Goal: Information Seeking & Learning: Learn about a topic

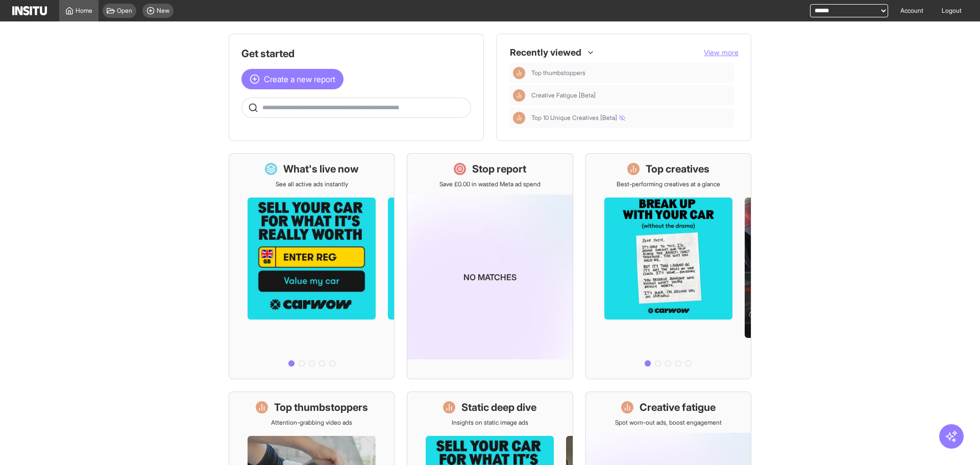
click at [151, 1] on div "Open New" at bounding box center [138, 10] width 79 height 21
click at [150, 15] on div "New" at bounding box center [157, 11] width 31 height 14
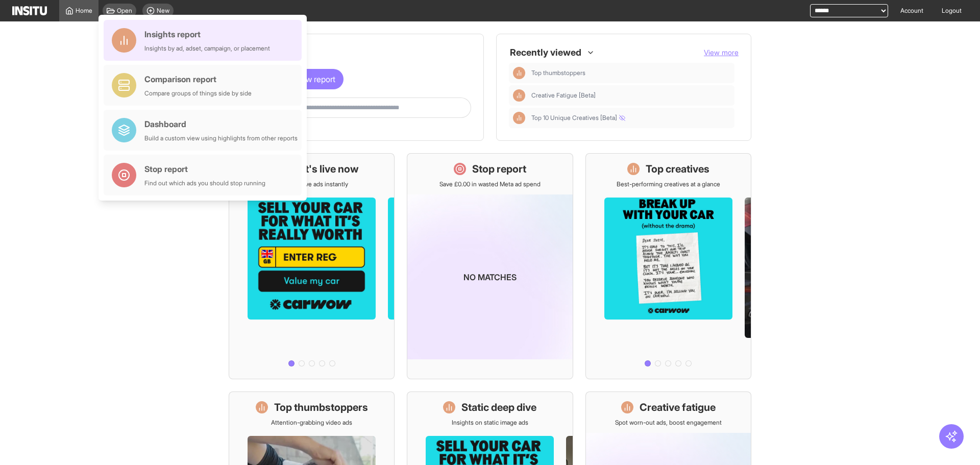
click at [159, 32] on div "Insights report" at bounding box center [207, 34] width 126 height 12
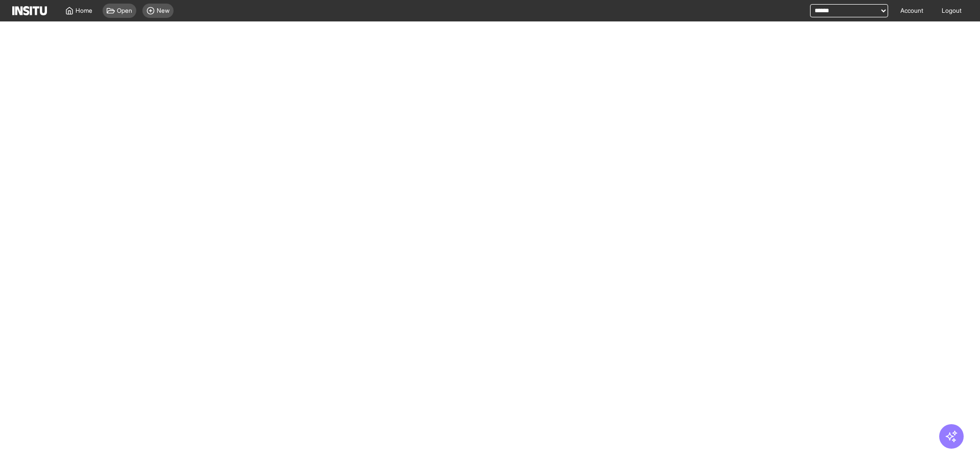
select select "**"
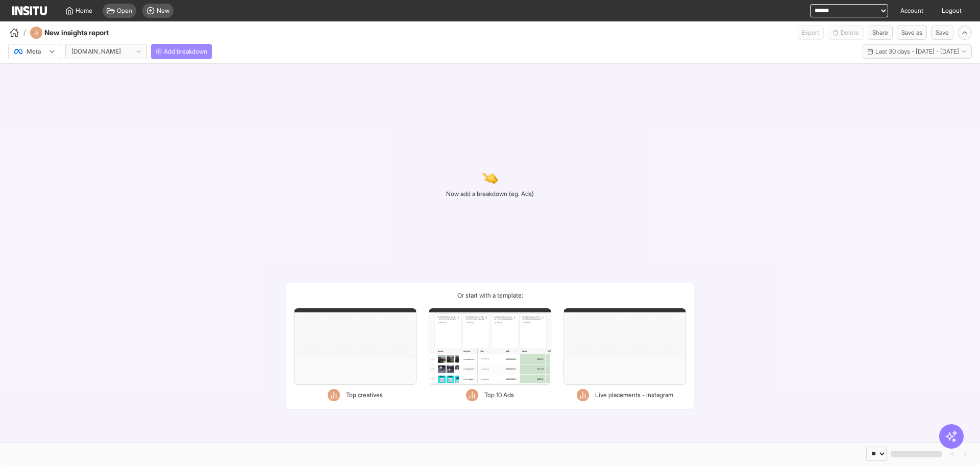
click at [192, 51] on span "Add breakdown" at bounding box center [185, 51] width 43 height 8
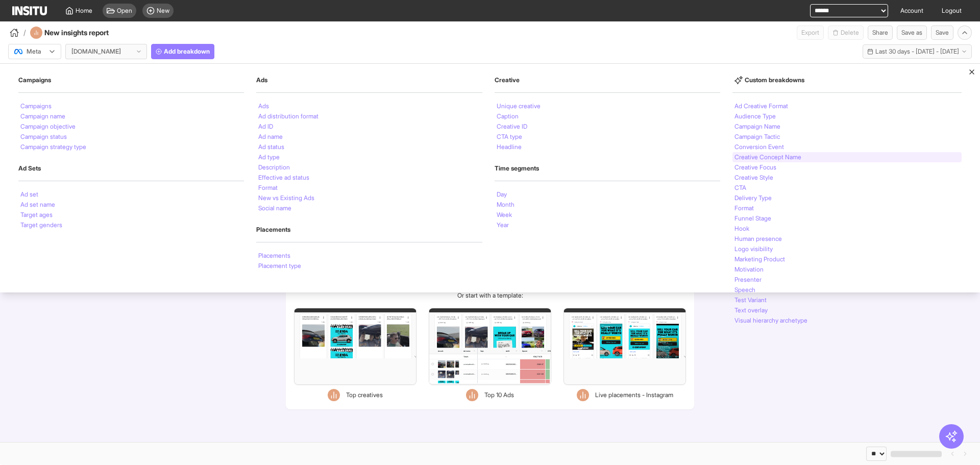
click at [801, 156] on div "Creative Concept Name" at bounding box center [846, 157] width 229 height 10
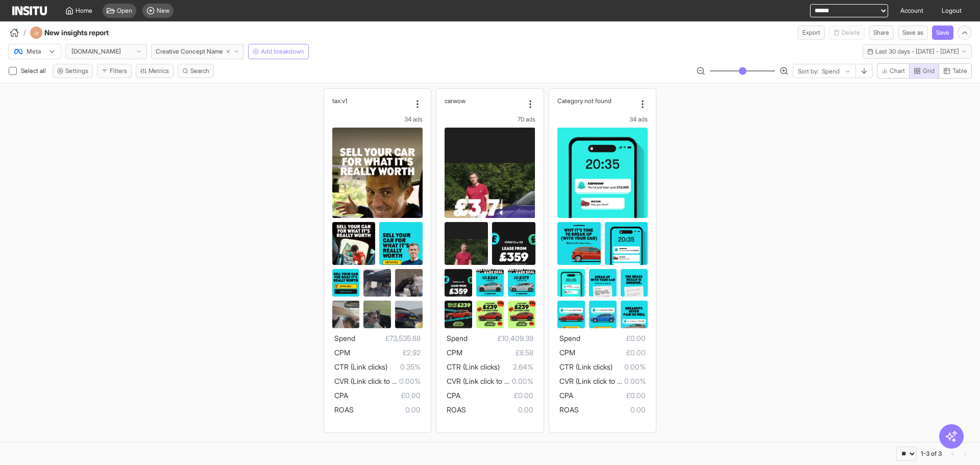
click at [271, 49] on span "Add breakdown" at bounding box center [282, 51] width 43 height 8
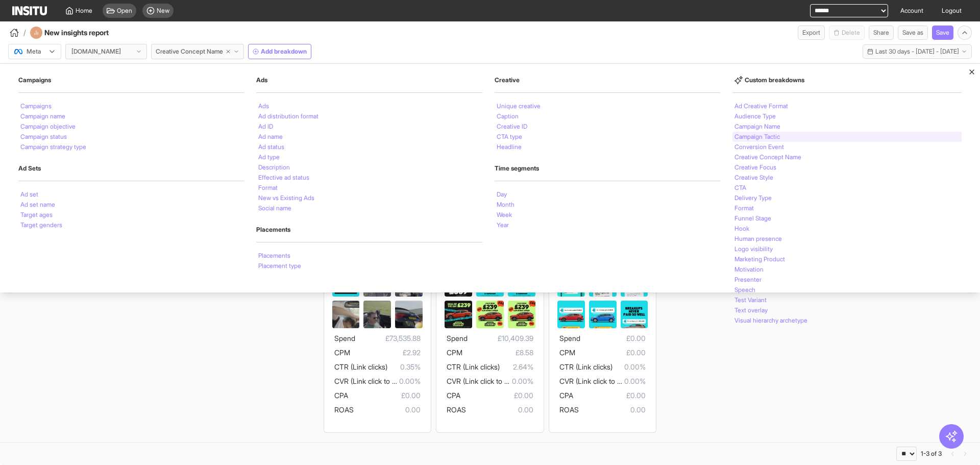
click at [798, 136] on div "Campaign Tactic" at bounding box center [846, 137] width 229 height 10
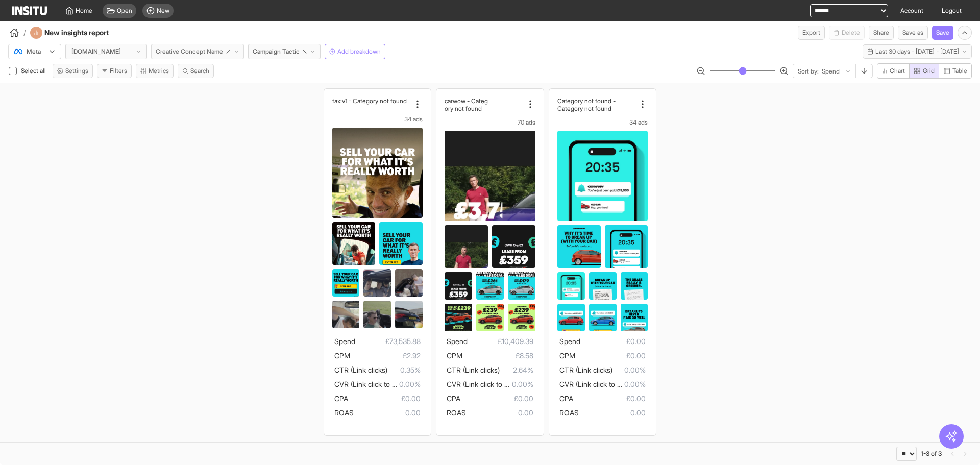
click at [230, 52] on icon "button" at bounding box center [228, 51] width 6 height 6
select select "**"
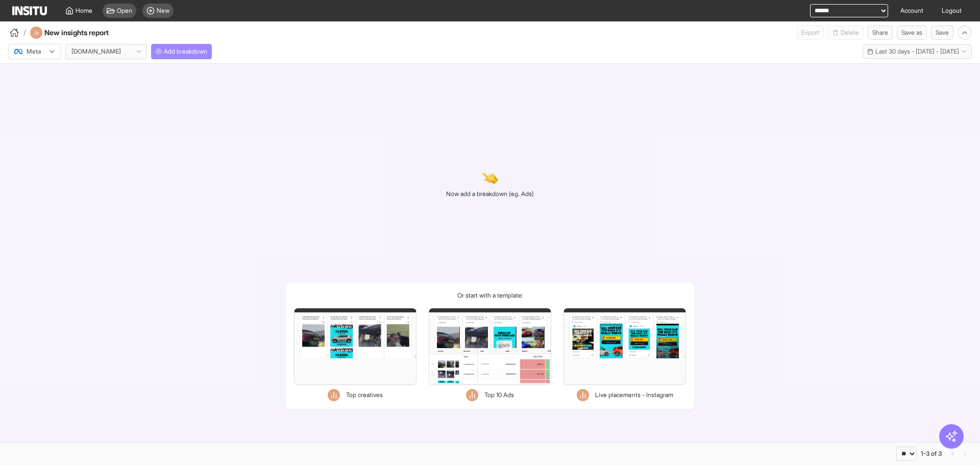
click at [187, 53] on span "Add breakdown" at bounding box center [185, 51] width 43 height 8
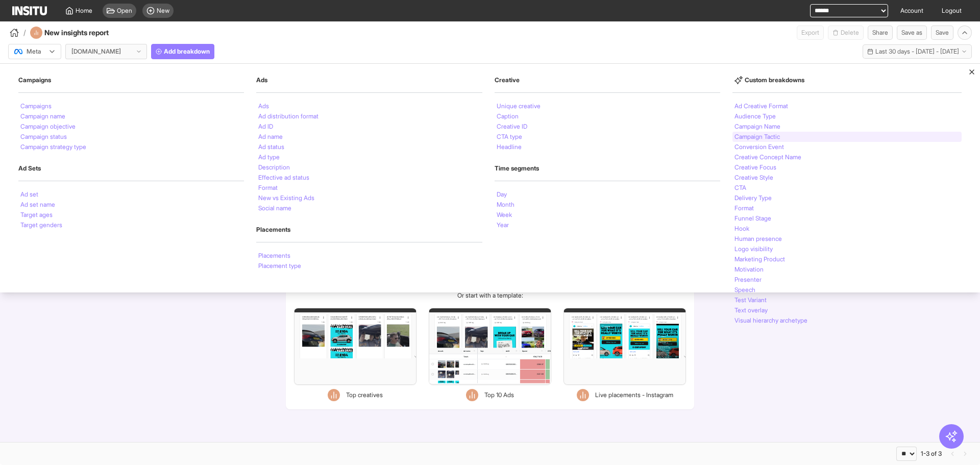
click at [761, 137] on li "Campaign Tactic" at bounding box center [756, 137] width 45 height 6
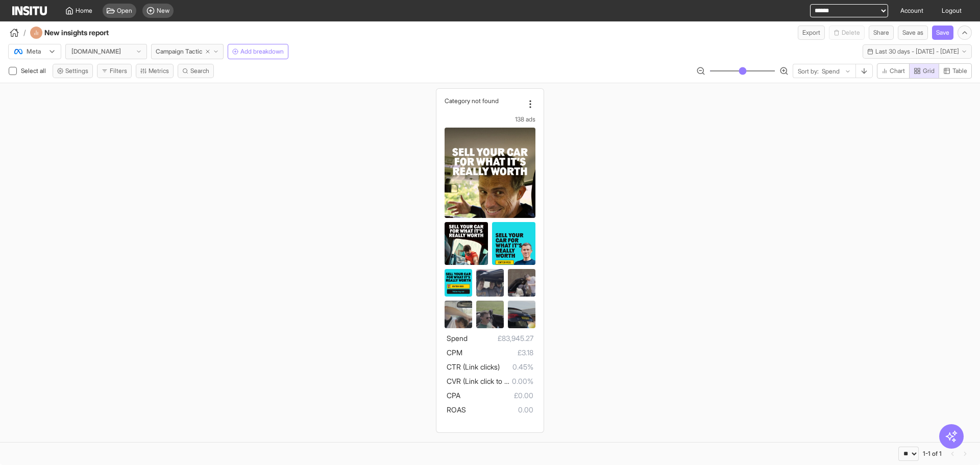
click at [466, 55] on div "Meta carwow.co.uk Campaign Tactic Add breakdown Last 30 days - Sun 17 Aug - Mon…" at bounding box center [490, 49] width 980 height 19
click at [875, 51] on span "Last 30 days - [DATE] - [DATE]" at bounding box center [917, 51] width 84 height 8
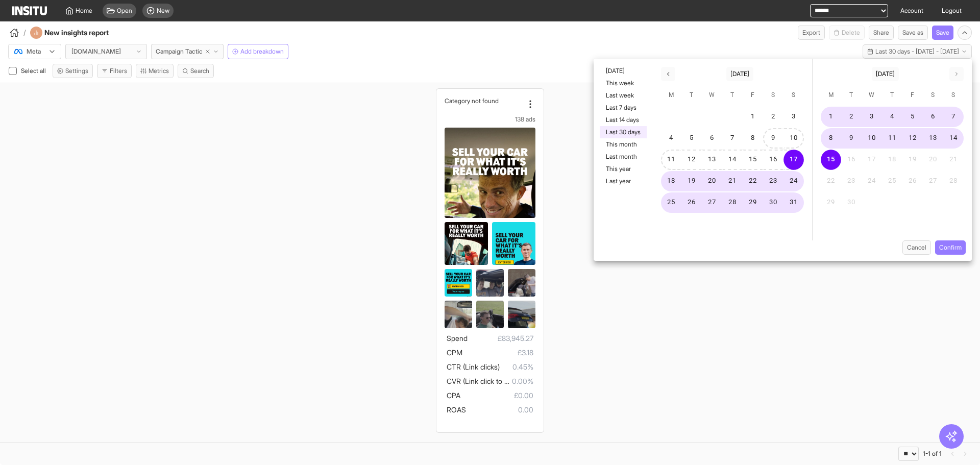
click at [762, 153] on div "15" at bounding box center [753, 160] width 20 height 20
click at [759, 161] on button "15" at bounding box center [753, 160] width 20 height 20
click at [958, 243] on button "Confirm" at bounding box center [950, 247] width 31 height 14
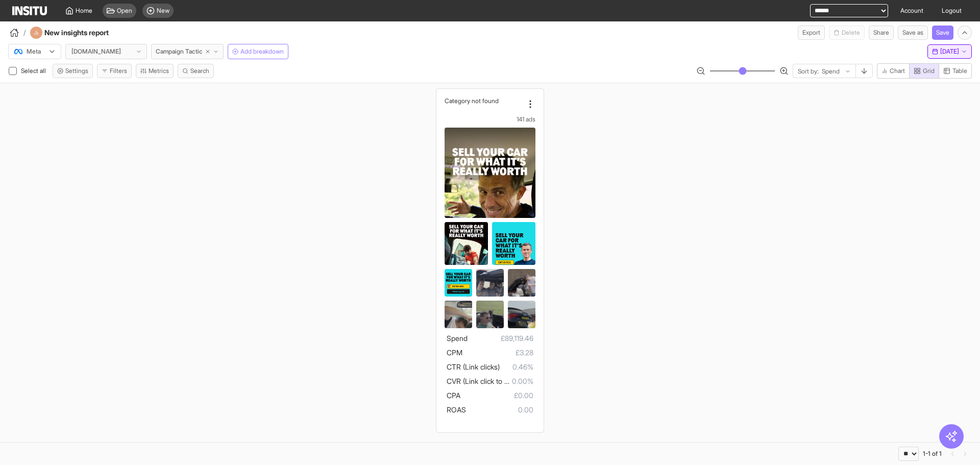
click at [940, 55] on span "Mon 15 Sep, 2025" at bounding box center [949, 51] width 19 height 8
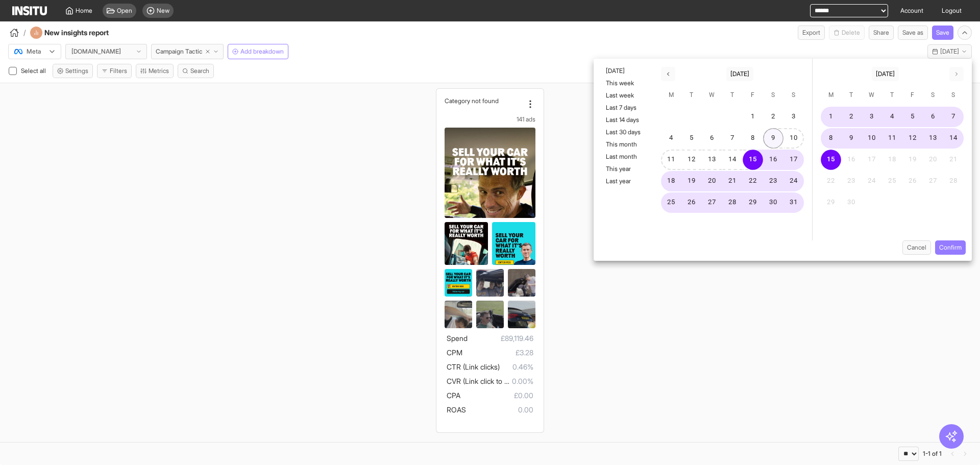
click at [778, 139] on button "9" at bounding box center [773, 138] width 20 height 20
click at [961, 258] on div "Cancel Confirm" at bounding box center [783, 250] width 378 height 20
click at [959, 248] on button "Confirm" at bounding box center [950, 247] width 31 height 14
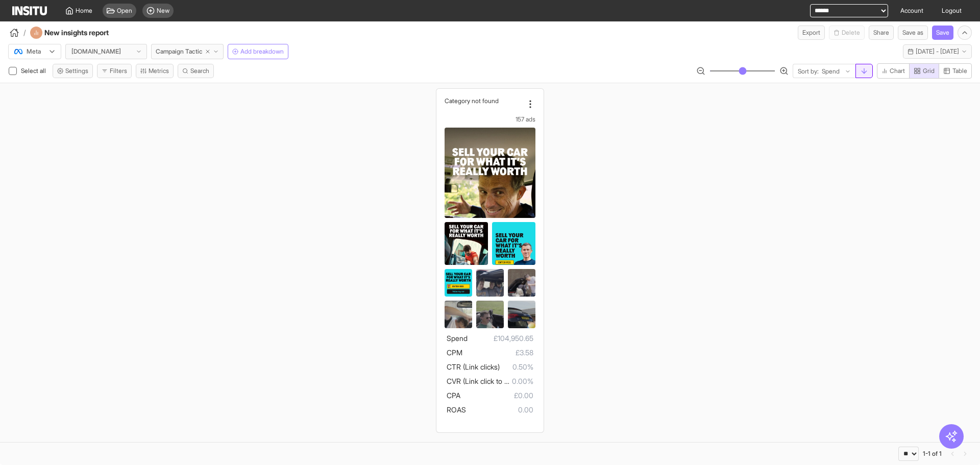
click at [866, 69] on icon "button" at bounding box center [864, 71] width 8 height 8
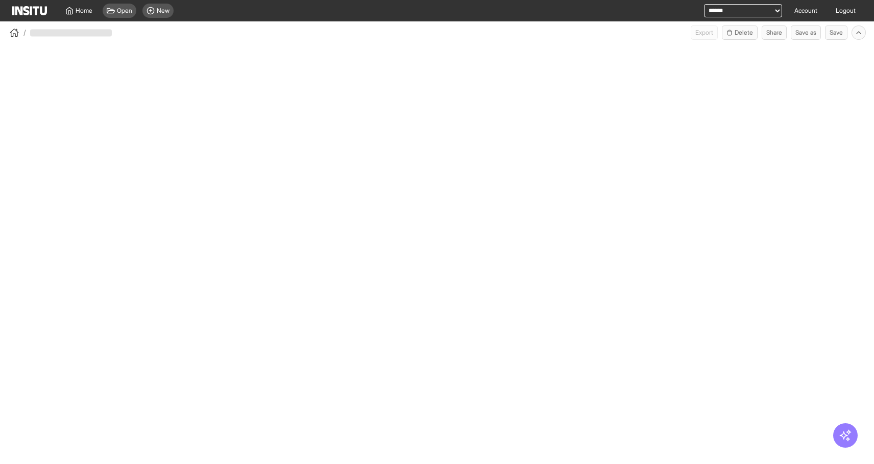
select select "**"
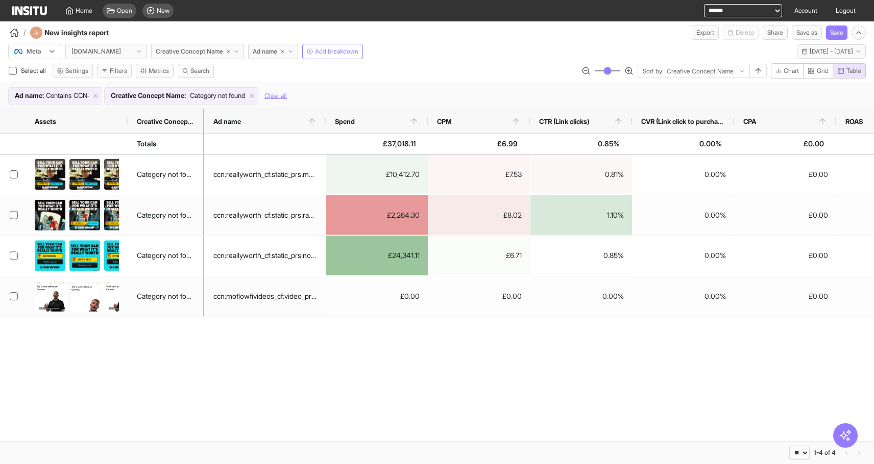
drag, startPoint x: 270, startPoint y: 123, endPoint x: 325, endPoint y: 108, distance: 57.2
click at [325, 108] on div "Meta carwow.co.uk Creative Concept Name Ad name Add breakdown Last 30 days - Su…" at bounding box center [437, 252] width 874 height 425
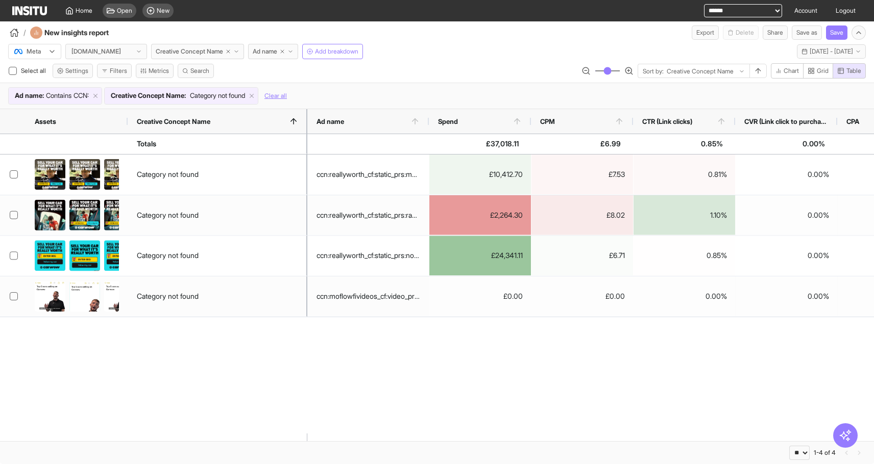
drag, startPoint x: 203, startPoint y: 115, endPoint x: 282, endPoint y: 122, distance: 79.9
click at [305, 122] on div at bounding box center [307, 121] width 4 height 24
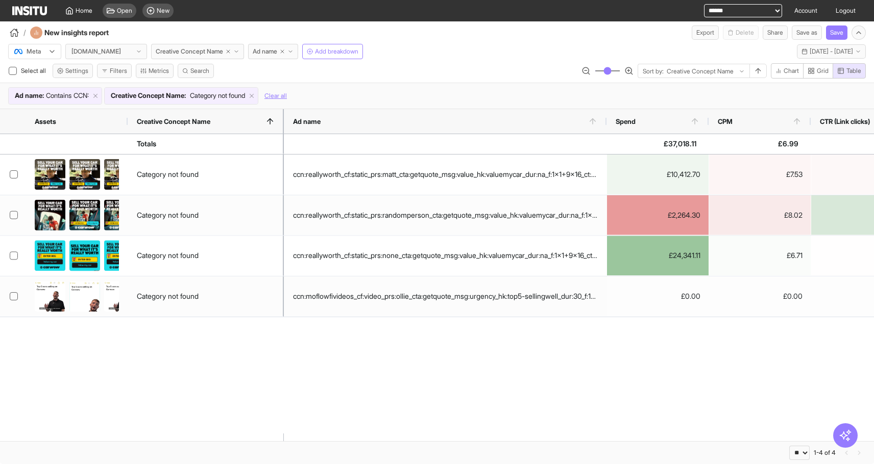
drag, startPoint x: 403, startPoint y: 119, endPoint x: 620, endPoint y: 117, distance: 216.4
click at [608, 117] on div at bounding box center [606, 121] width 4 height 24
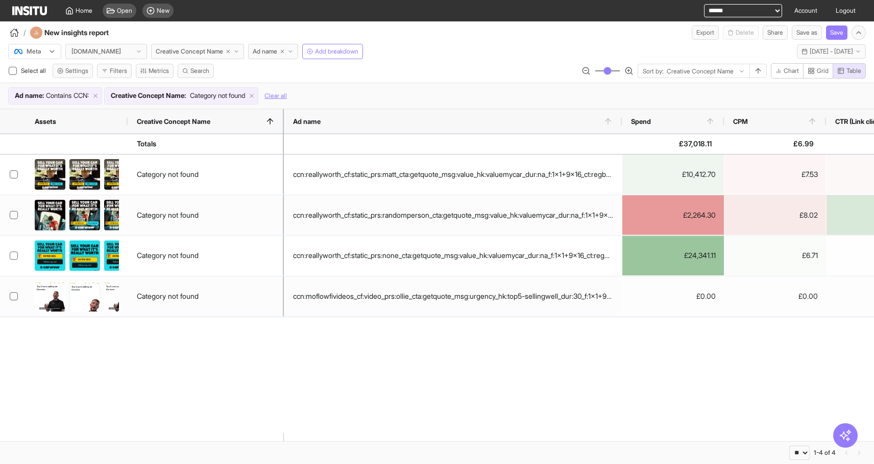
click at [625, 121] on div "Spend" at bounding box center [673, 121] width 102 height 24
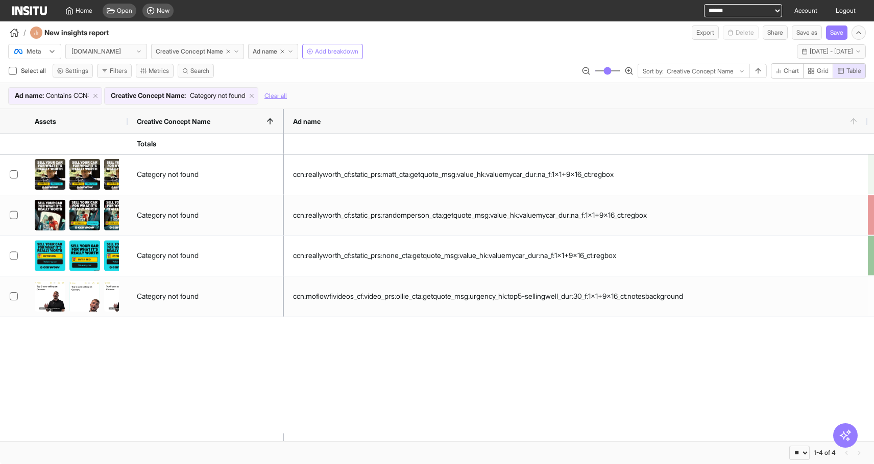
drag, startPoint x: 622, startPoint y: 118, endPoint x: 844, endPoint y: 110, distance: 222.2
click at [868, 108] on div "Meta carwow.co.uk Creative Concept Name Ad name Add breakdown Last 30 days - Su…" at bounding box center [437, 252] width 874 height 425
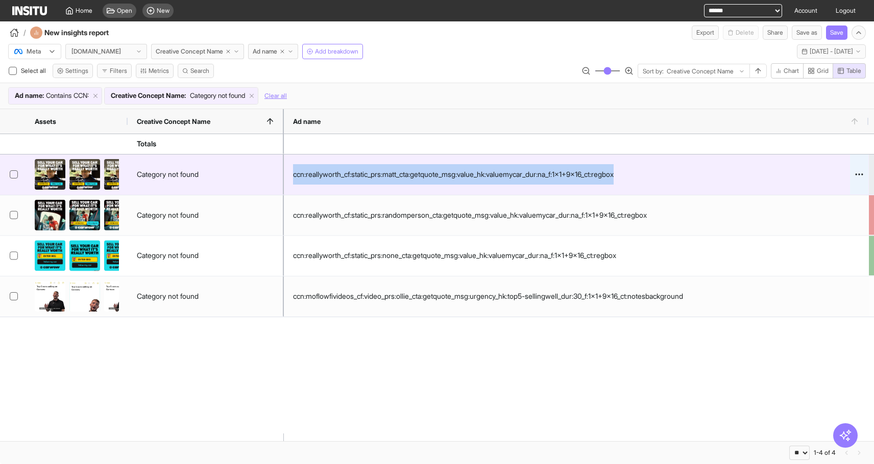
click at [500, 175] on div "ccn:reallyworth_cf:static_prs:matt_cta:getquote_msg:value_hk:valuemycar_dur:na_…" at bounding box center [453, 174] width 321 height 20
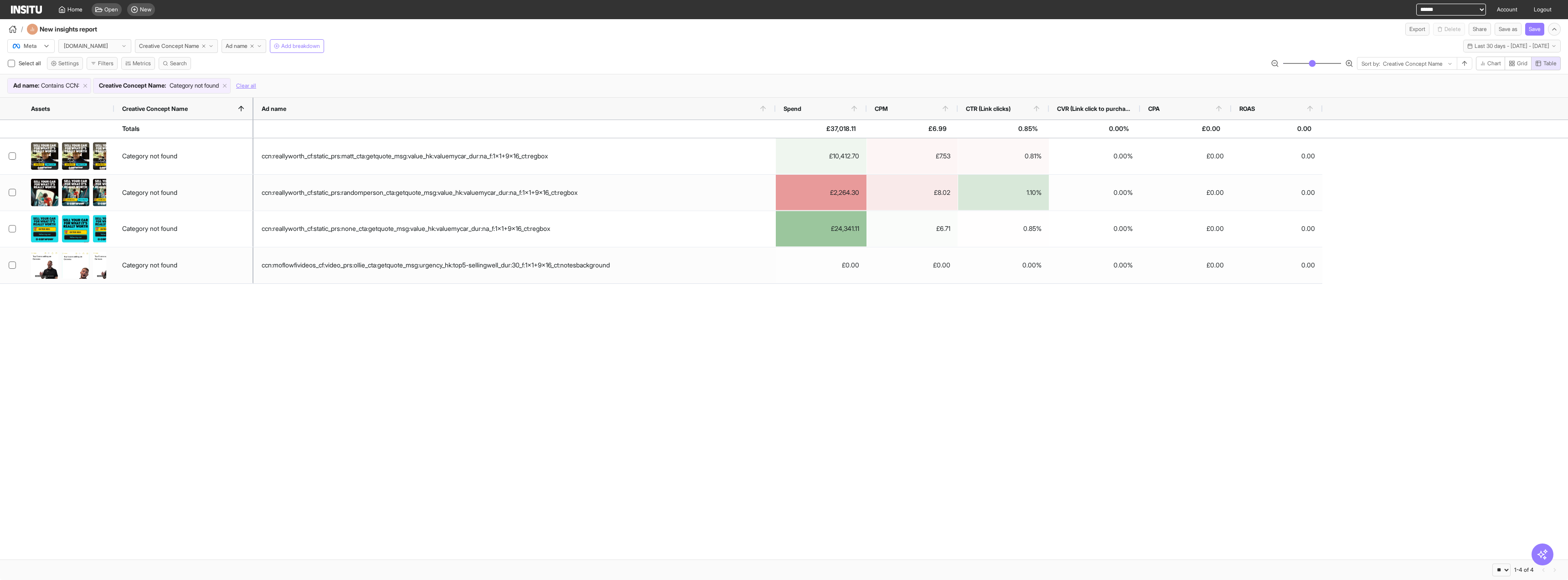
click at [324, 80] on div "Ad name : Contains CCN: Creative Concept Name : Category not found Clear all" at bounding box center [783, 85] width 1553 height 15
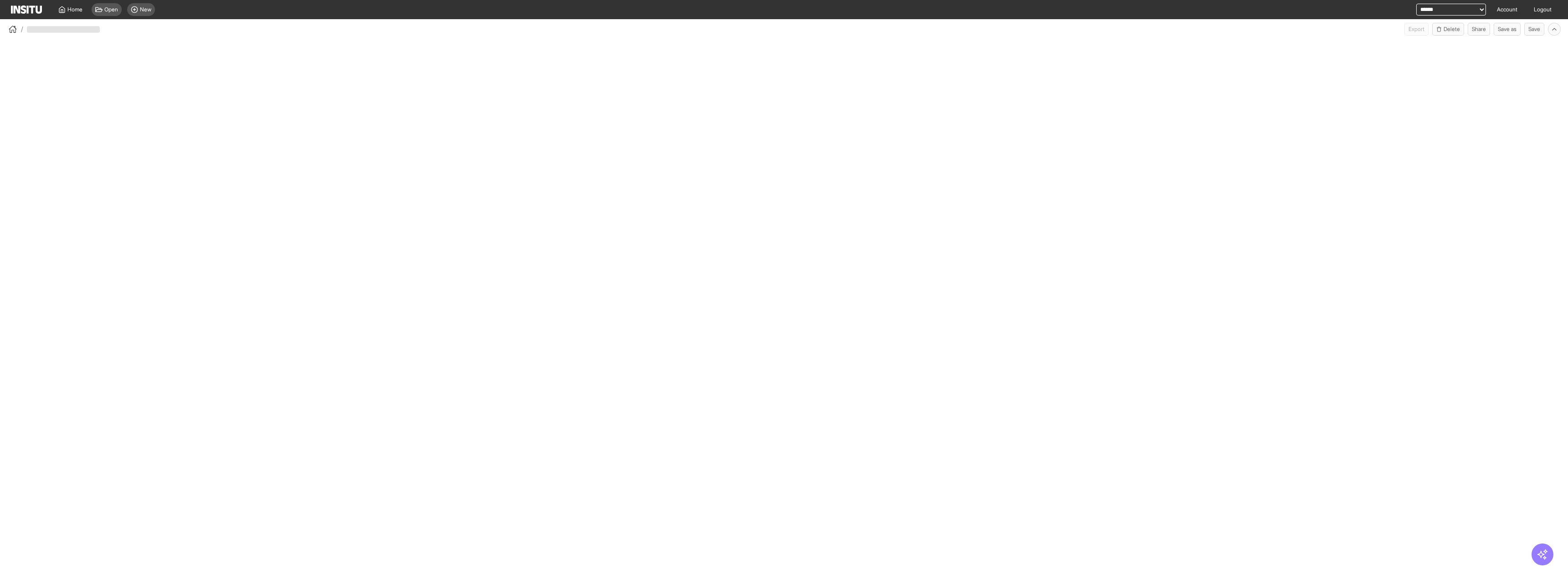
select select "**"
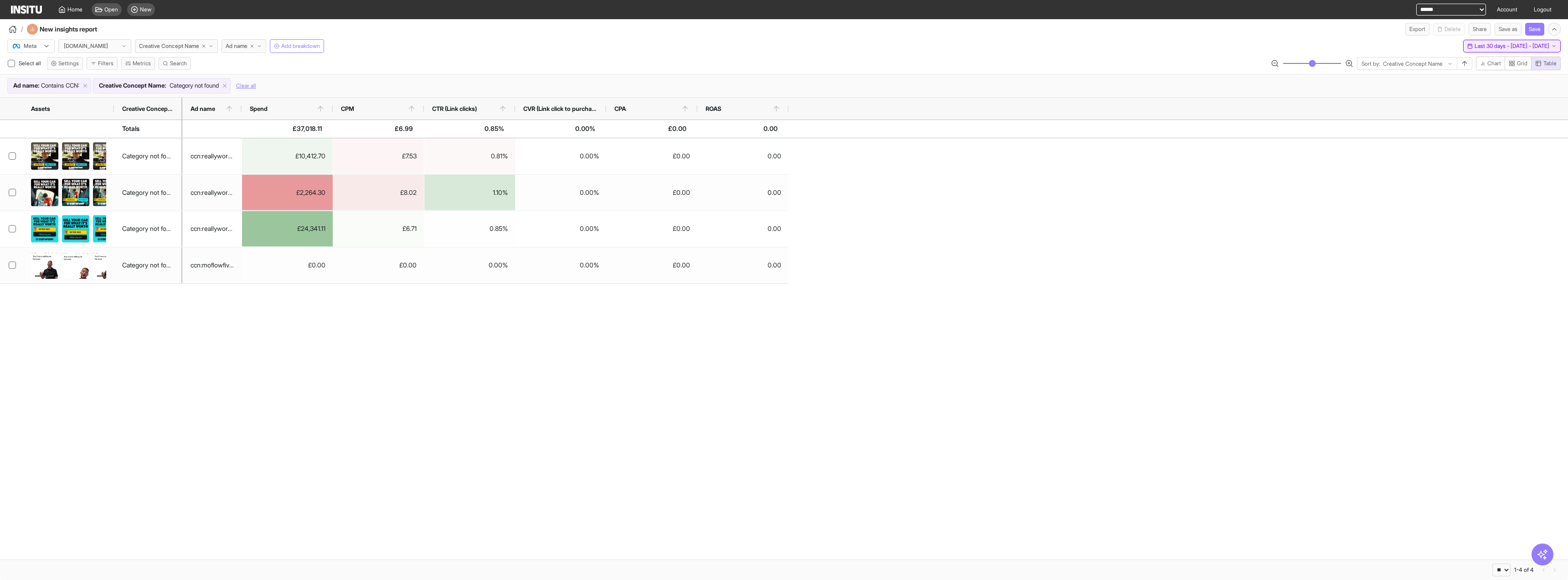
click at [1474, 46] on span "Last 30 days - [DATE] - [DATE]" at bounding box center [1512, 46] width 75 height 7
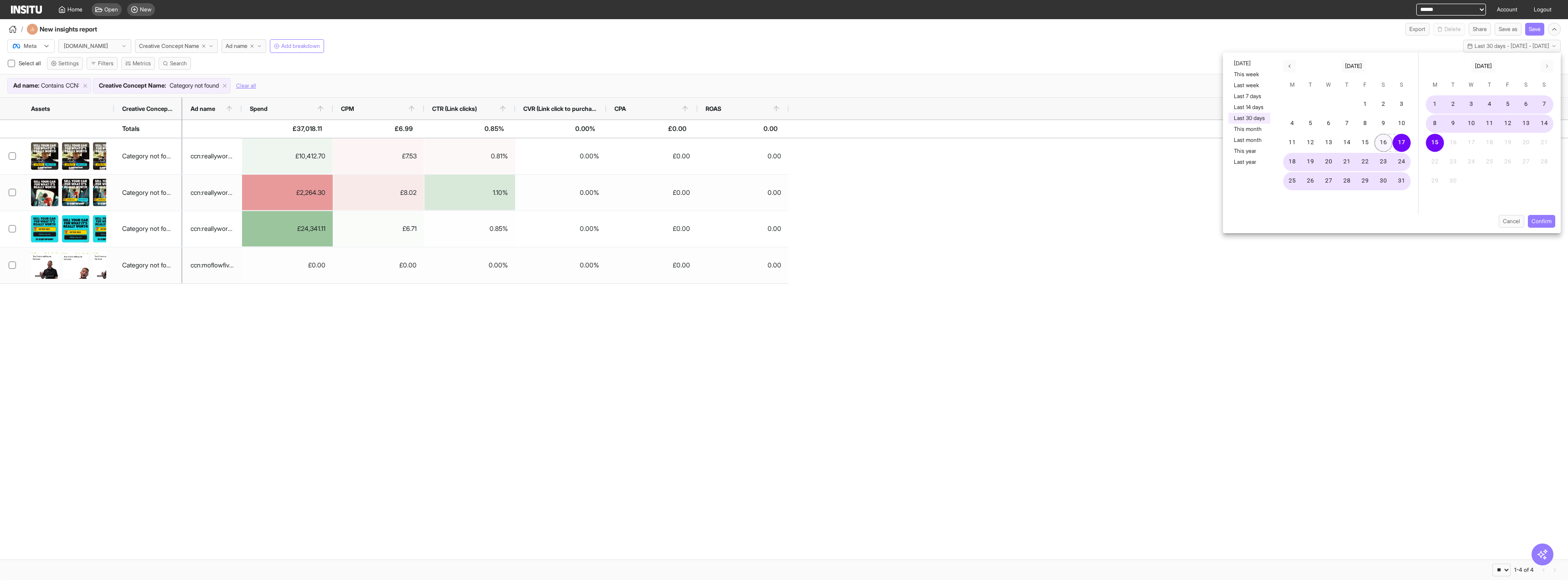
click at [1379, 147] on button "16" at bounding box center [1383, 143] width 18 height 18
click at [1539, 217] on button "Confirm" at bounding box center [1541, 221] width 28 height 13
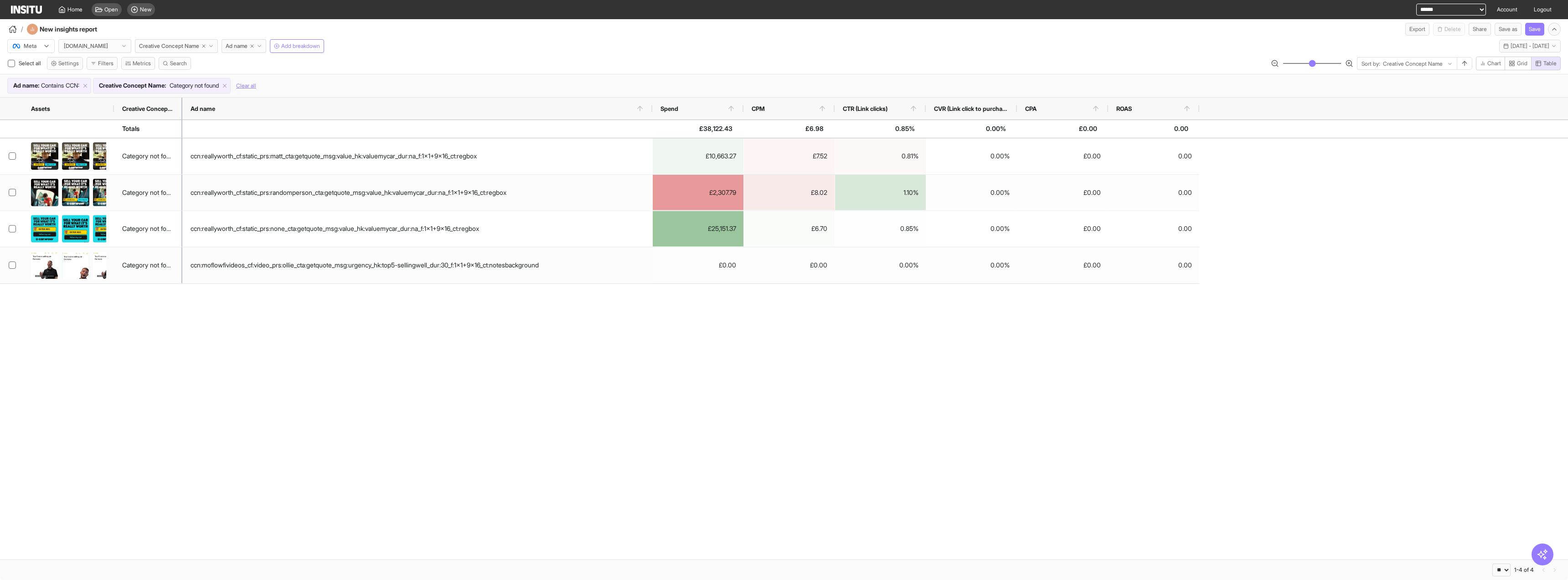
drag, startPoint x: 239, startPoint y: 105, endPoint x: 651, endPoint y: 109, distance: 412.0
click at [651, 109] on div at bounding box center [652, 108] width 4 height 21
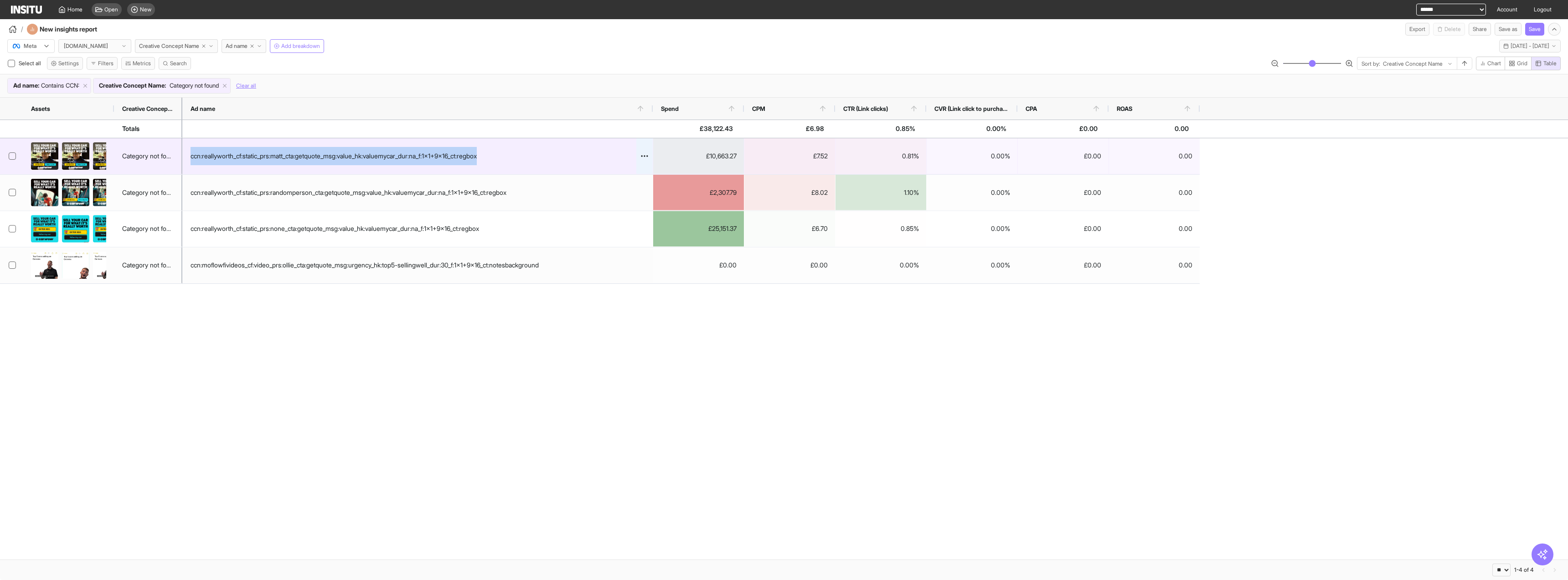
click at [436, 156] on div "ccn:reallyworth_cf:static_prs:matt_cta:getquote_msg:value_hk:valuemycar_dur:na_…" at bounding box center [333, 156] width 287 height 18
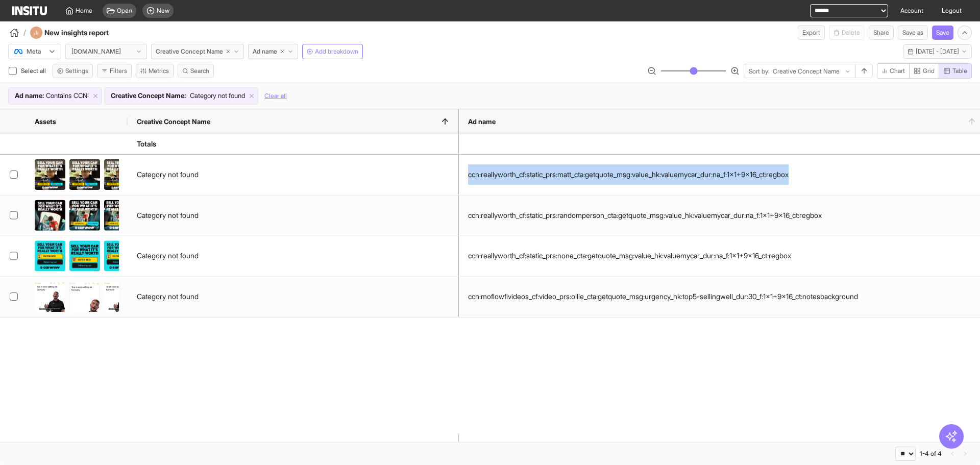
drag, startPoint x: 203, startPoint y: 115, endPoint x: 457, endPoint y: 128, distance: 255.0
click at [457, 128] on div at bounding box center [459, 121] width 4 height 24
click at [321, 53] on span "Add breakdown" at bounding box center [336, 51] width 43 height 8
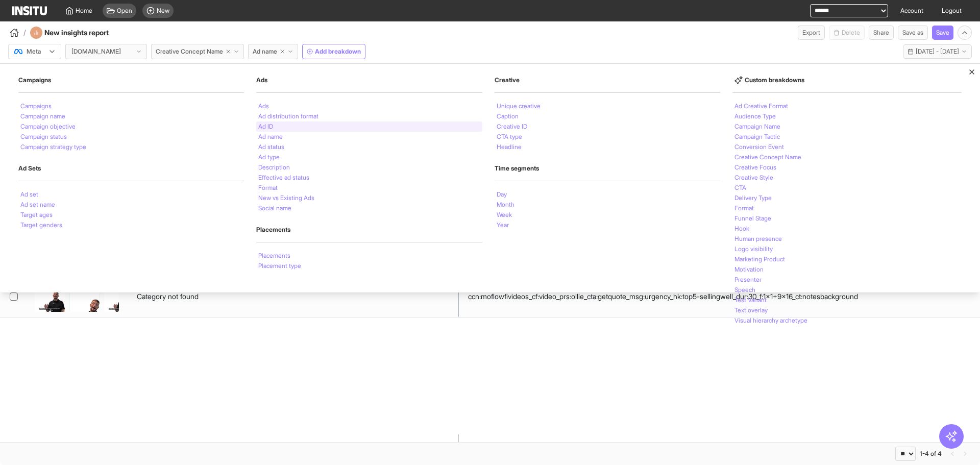
click at [330, 131] on div "Ad ID" at bounding box center [369, 126] width 226 height 10
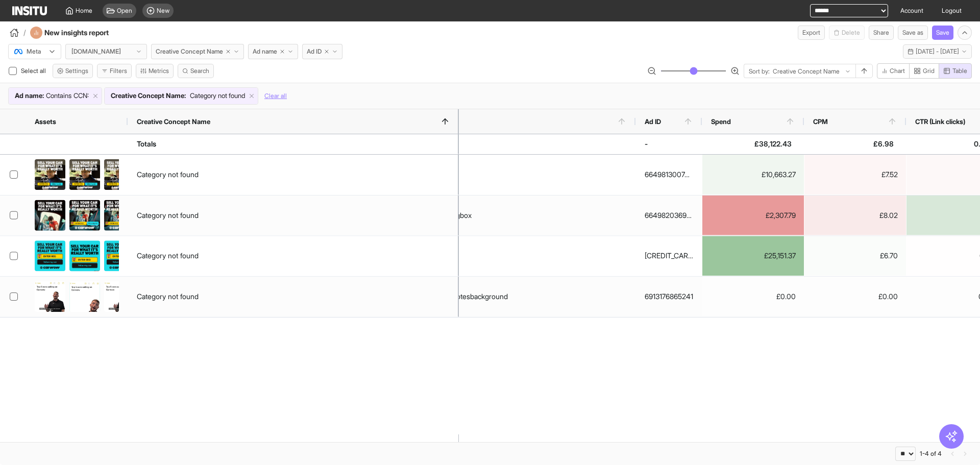
scroll to position [0, 260]
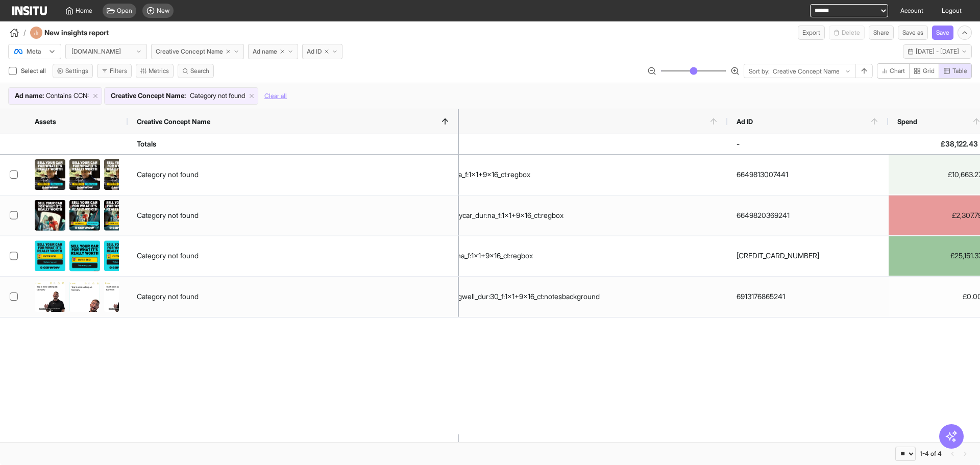
drag, startPoint x: 794, startPoint y: 121, endPoint x: 888, endPoint y: 147, distance: 97.9
click at [888, 147] on div "Assets Creative Concept Name Ad name Spend CPM -" at bounding box center [490, 275] width 980 height 333
click at [230, 51] on icon "button" at bounding box center [228, 51] width 6 height 6
select select "**"
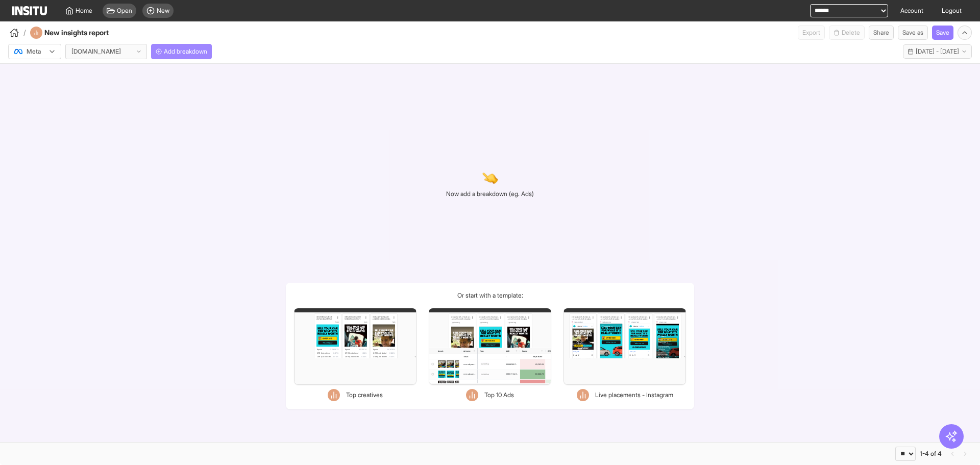
click at [193, 52] on span "Add breakdown" at bounding box center [185, 51] width 43 height 8
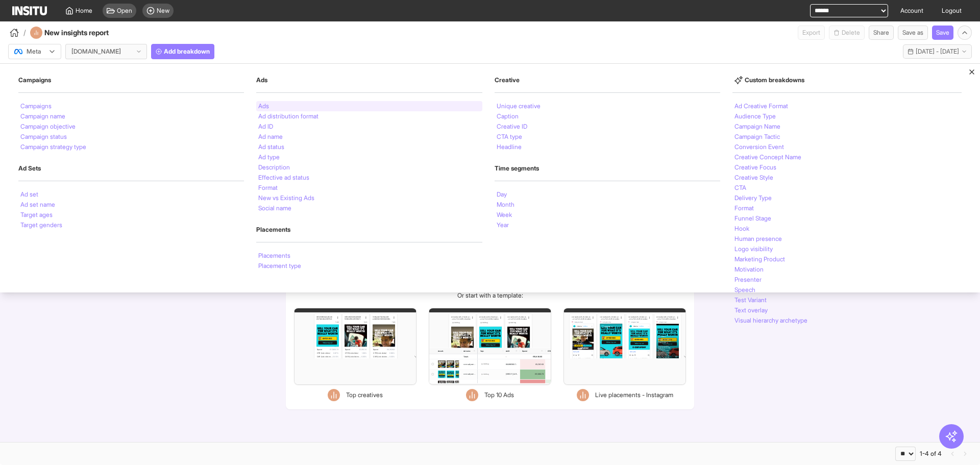
click at [286, 107] on div "Ads" at bounding box center [369, 106] width 226 height 10
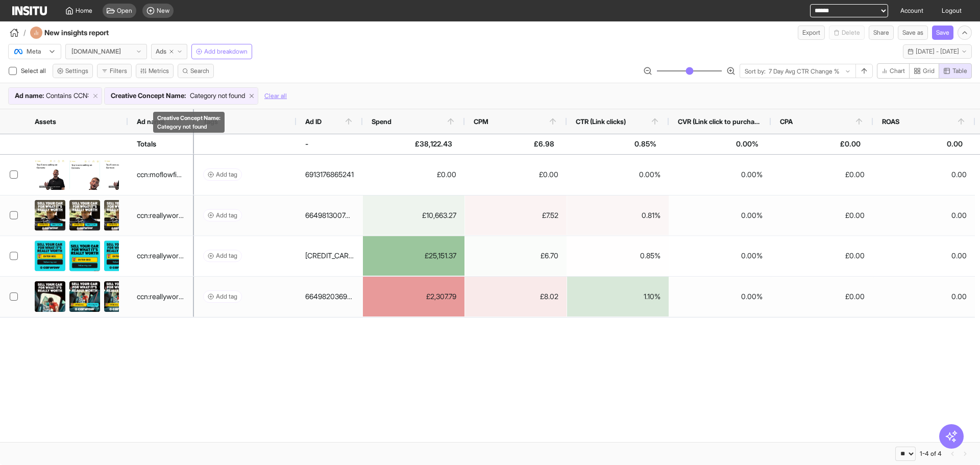
click at [255, 95] on icon at bounding box center [251, 95] width 7 height 7
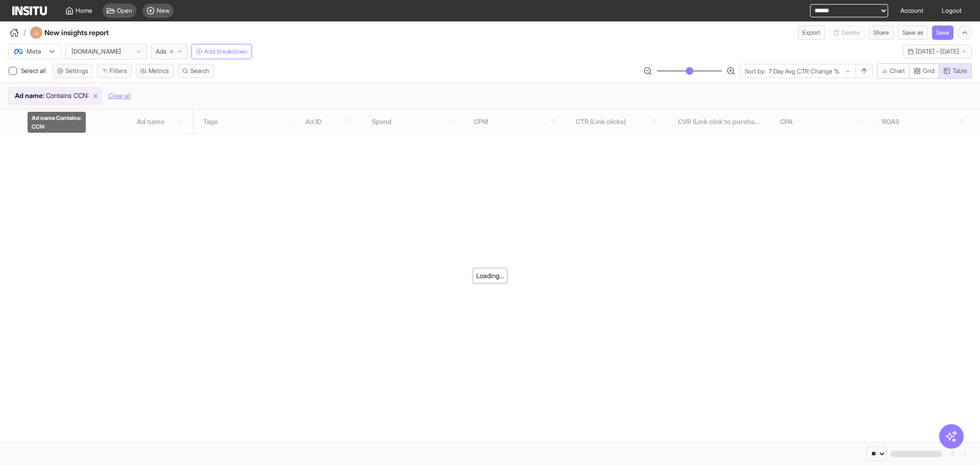
click at [99, 96] on icon at bounding box center [95, 95] width 7 height 7
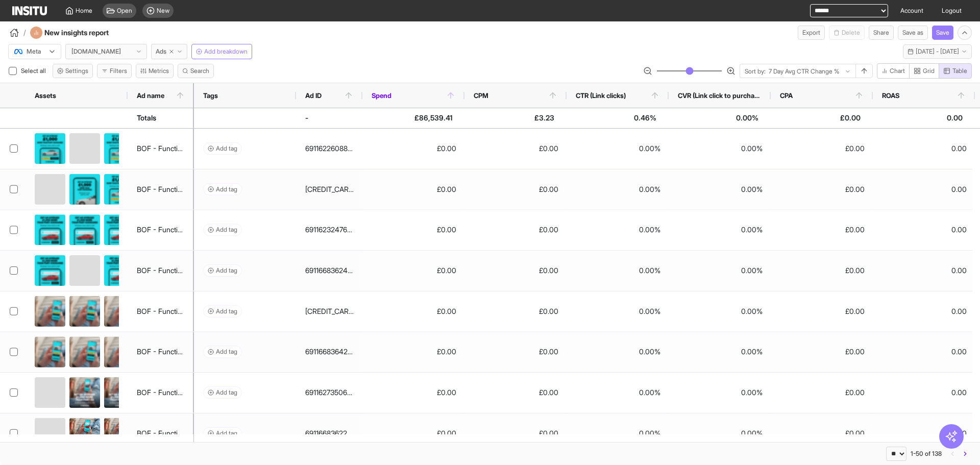
click at [450, 96] on icon at bounding box center [450, 95] width 9 height 9
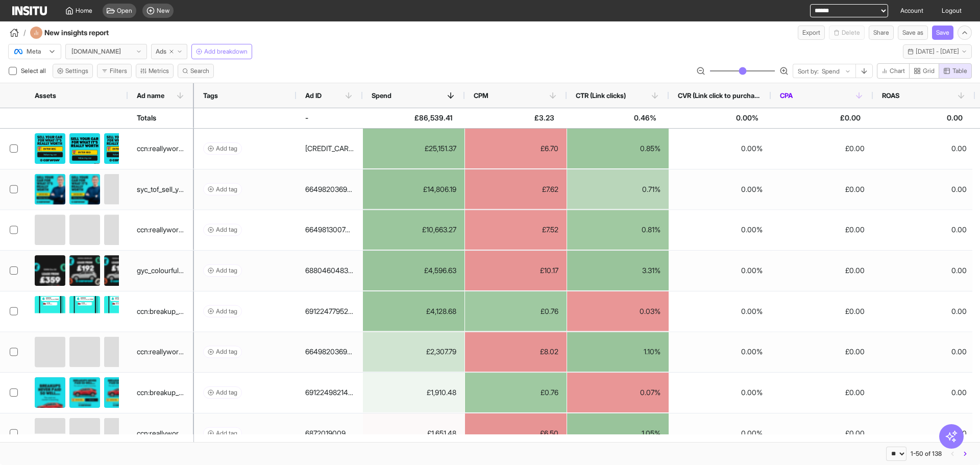
click at [860, 96] on icon at bounding box center [858, 95] width 9 height 9
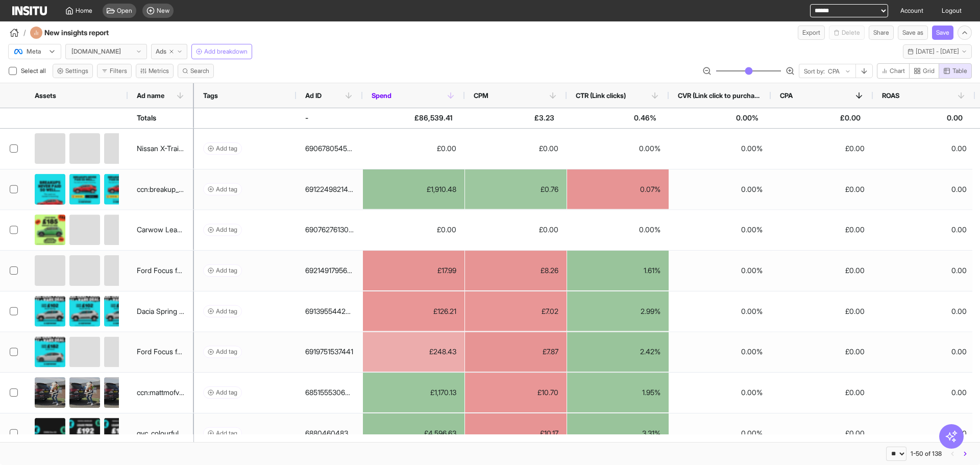
click at [454, 97] on icon at bounding box center [450, 95] width 9 height 9
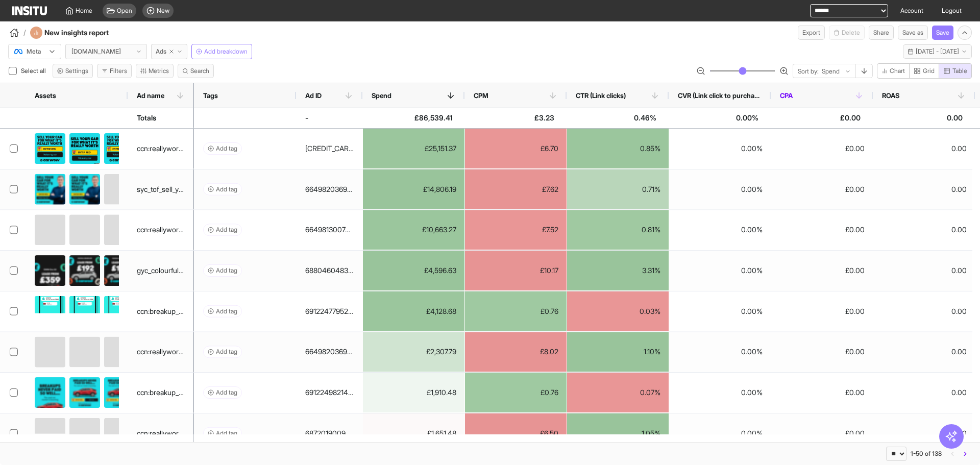
click at [859, 98] on polyline at bounding box center [859, 96] width 6 height 3
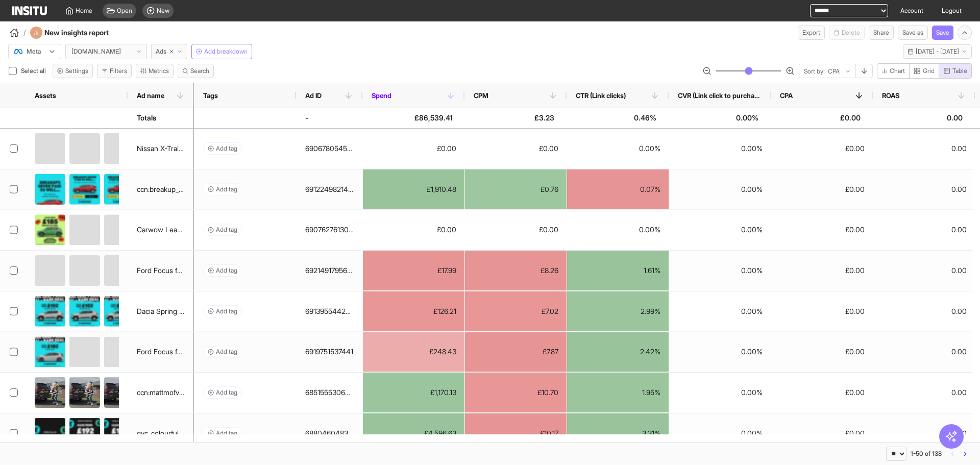
click at [451, 96] on icon at bounding box center [450, 95] width 9 height 9
